Goal: Information Seeking & Learning: Learn about a topic

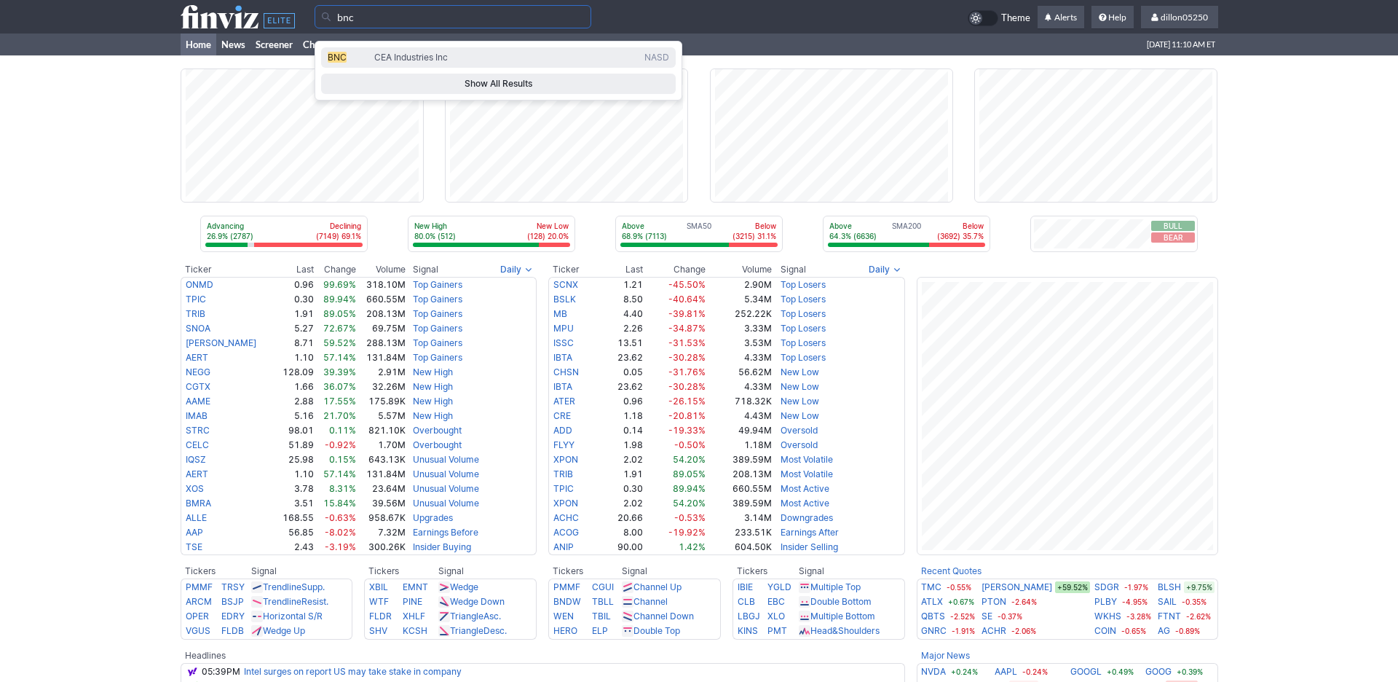
click at [335, 63] on span "BNC" at bounding box center [337, 57] width 19 height 11
type input "BNC"
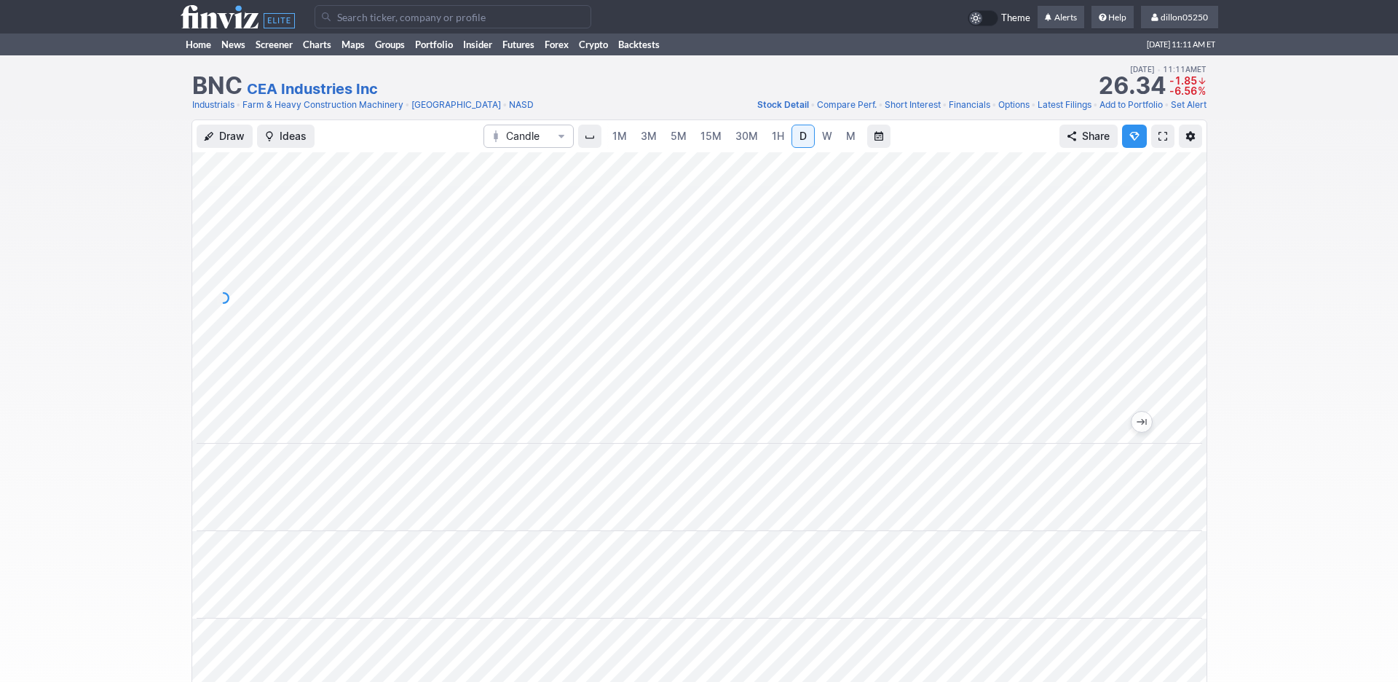
click at [1159, 142] on span at bounding box center [1163, 136] width 9 height 12
click at [195, 55] on link "Home" at bounding box center [199, 44] width 36 height 22
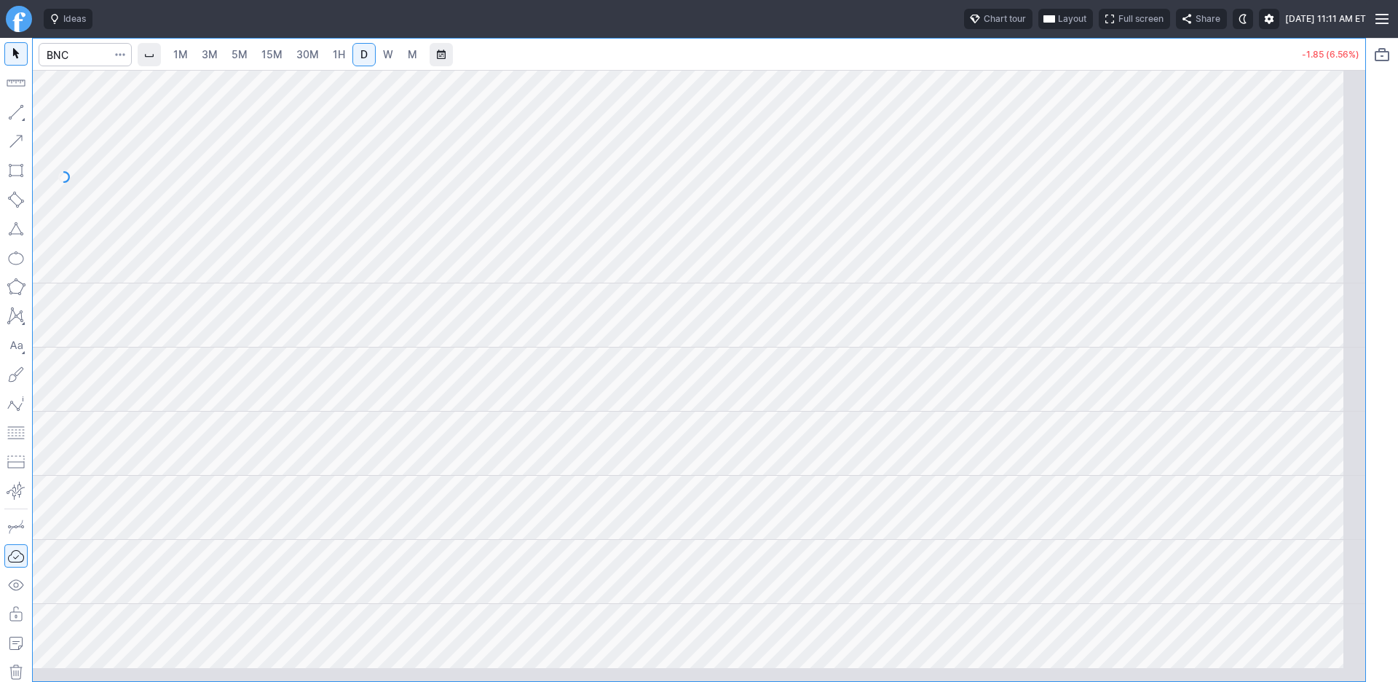
click at [1058, 23] on span "Layout" at bounding box center [1072, 19] width 28 height 15
click at [947, 65] on button "Layout" at bounding box center [936, 57] width 20 height 20
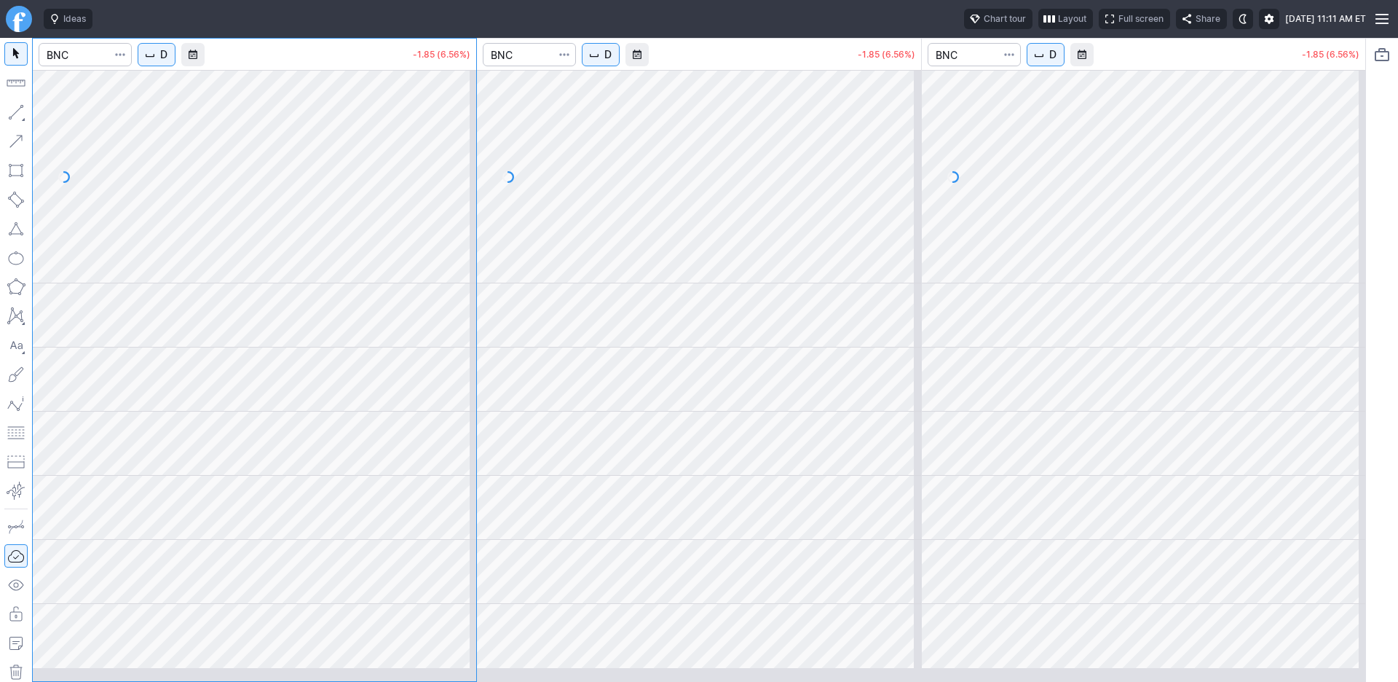
click at [620, 66] on button "D" at bounding box center [601, 54] width 38 height 23
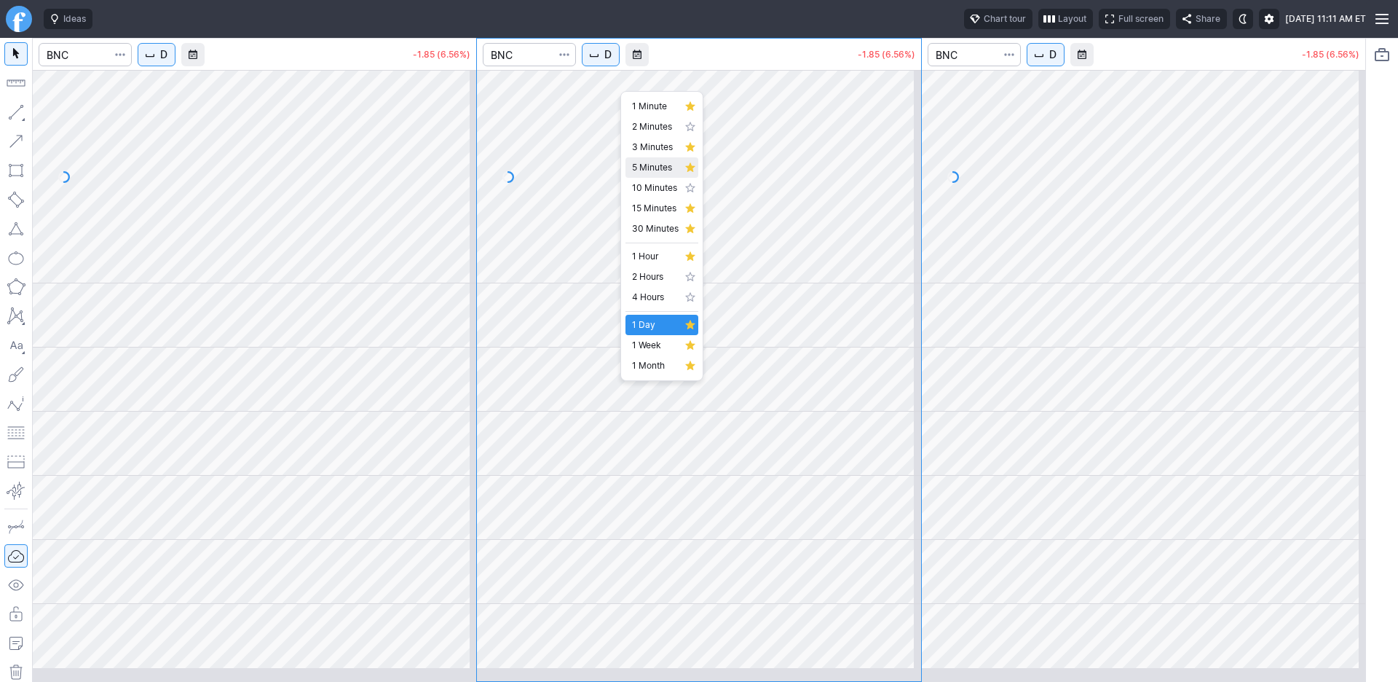
click at [653, 175] on span "5 Minutes" at bounding box center [655, 167] width 47 height 15
click at [167, 62] on span "D" at bounding box center [163, 54] width 7 height 15
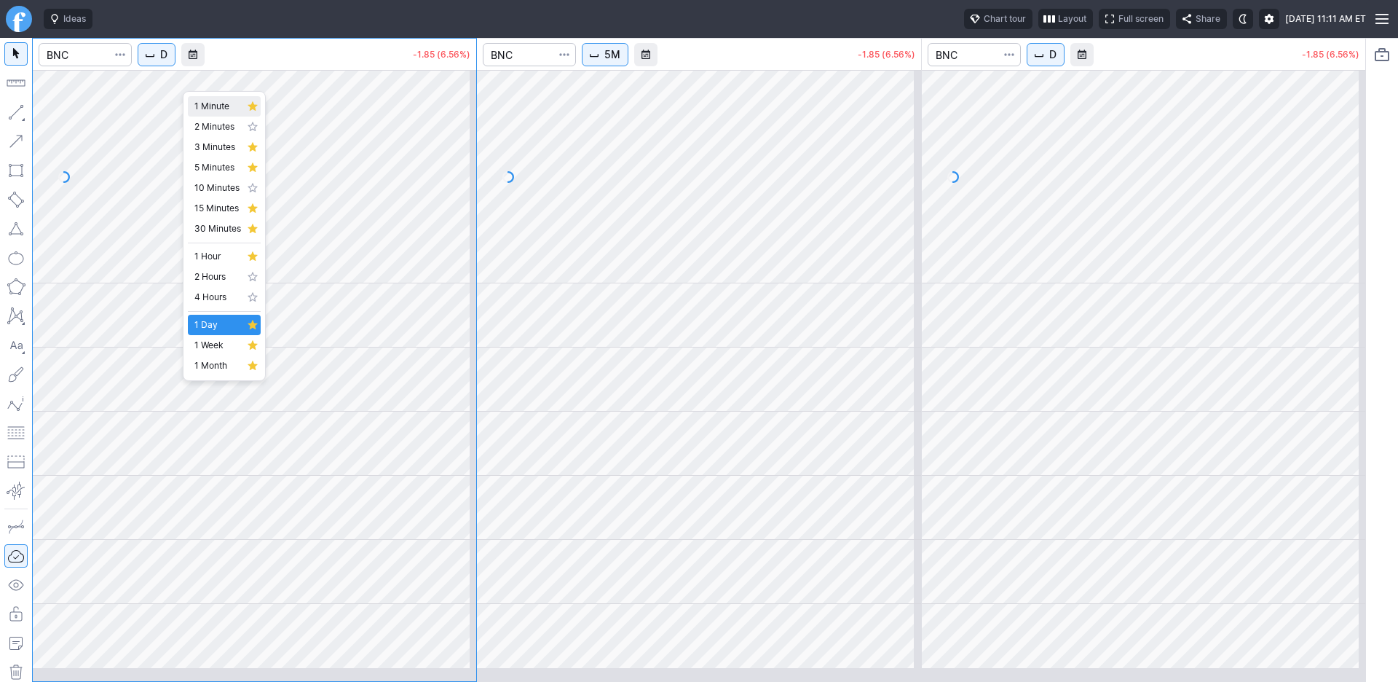
click at [212, 110] on span "1 Minute" at bounding box center [217, 106] width 47 height 15
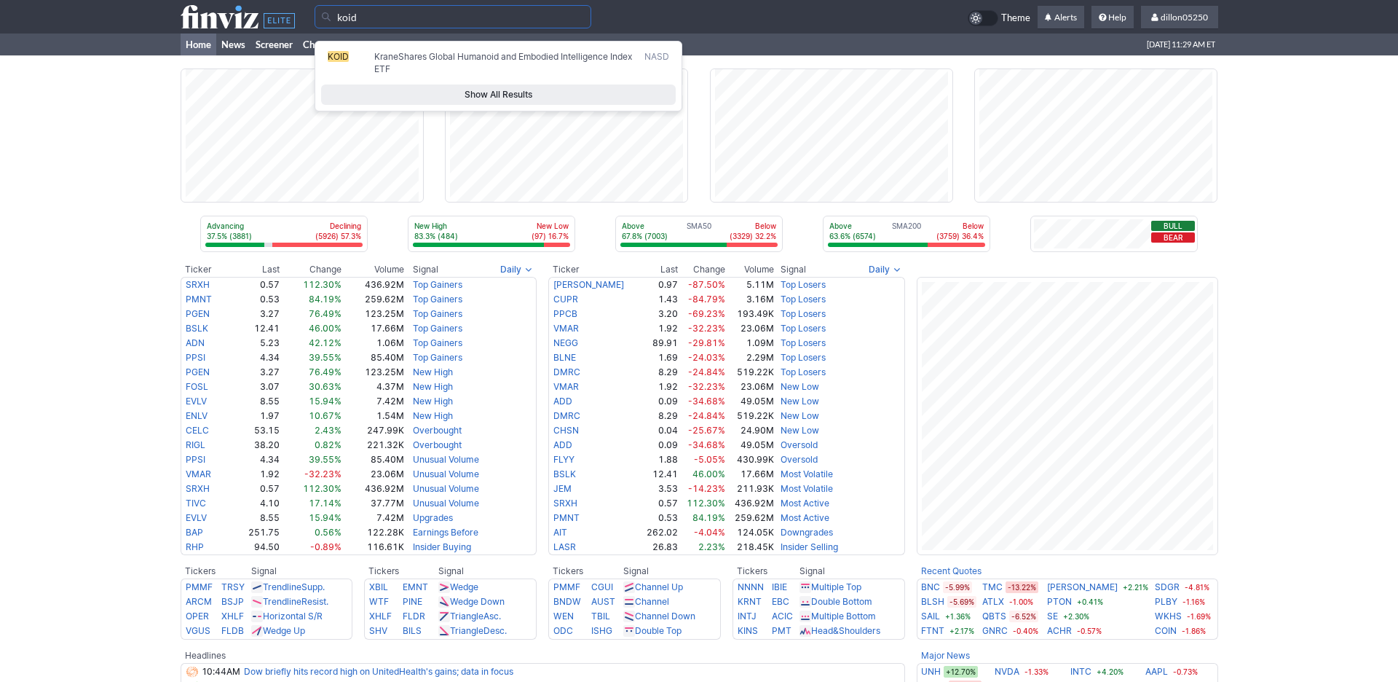
click at [334, 62] on span "KOID" at bounding box center [338, 56] width 21 height 11
type input "KOID"
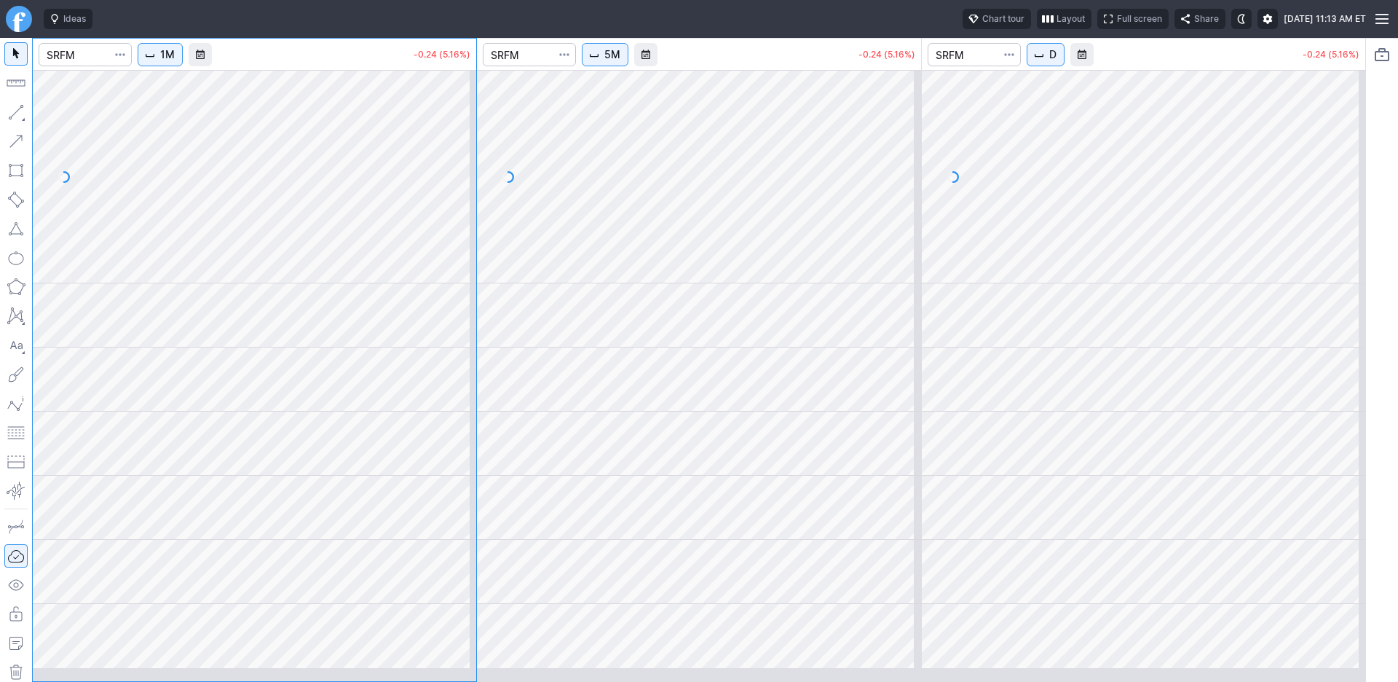
click at [470, 224] on div "1M -0.24 (5.16%) 5M -0.24 (5.16%) D -0.24 (5.16%)" at bounding box center [699, 360] width 1334 height 644
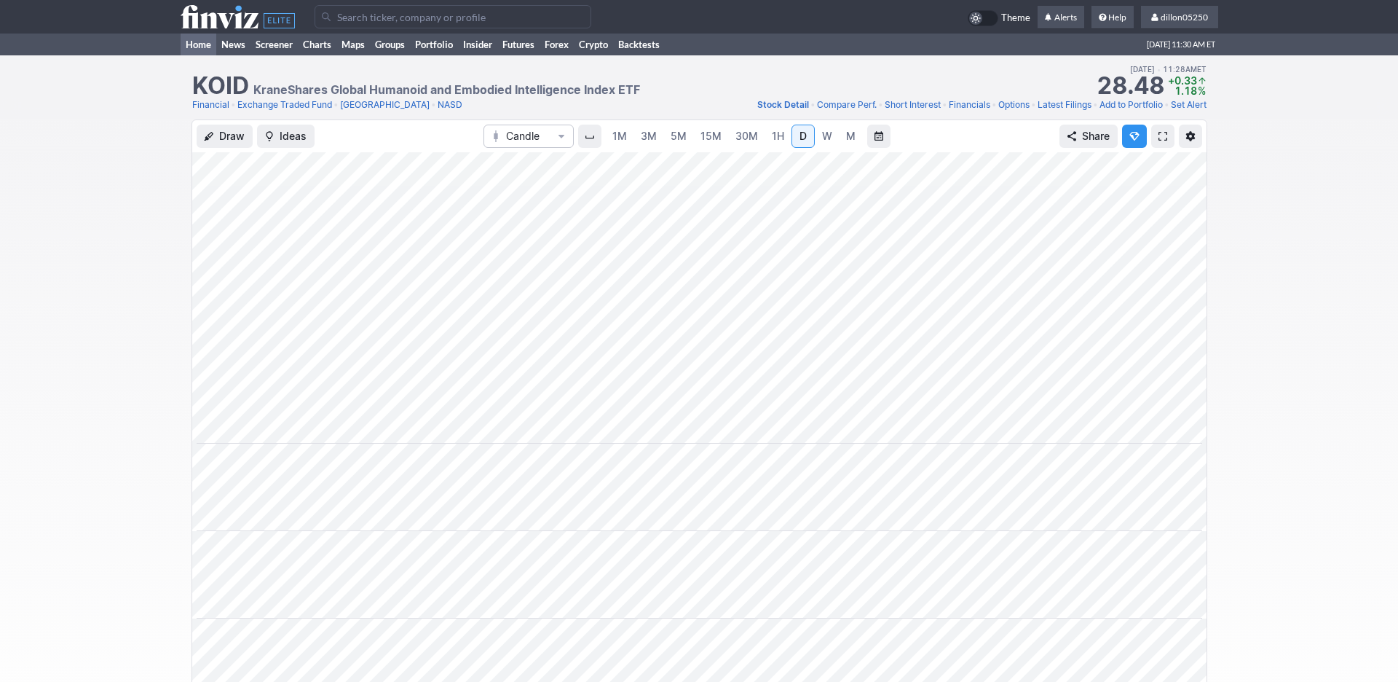
click at [201, 55] on link "Home" at bounding box center [199, 44] width 36 height 22
